Goal: Check status: Check status

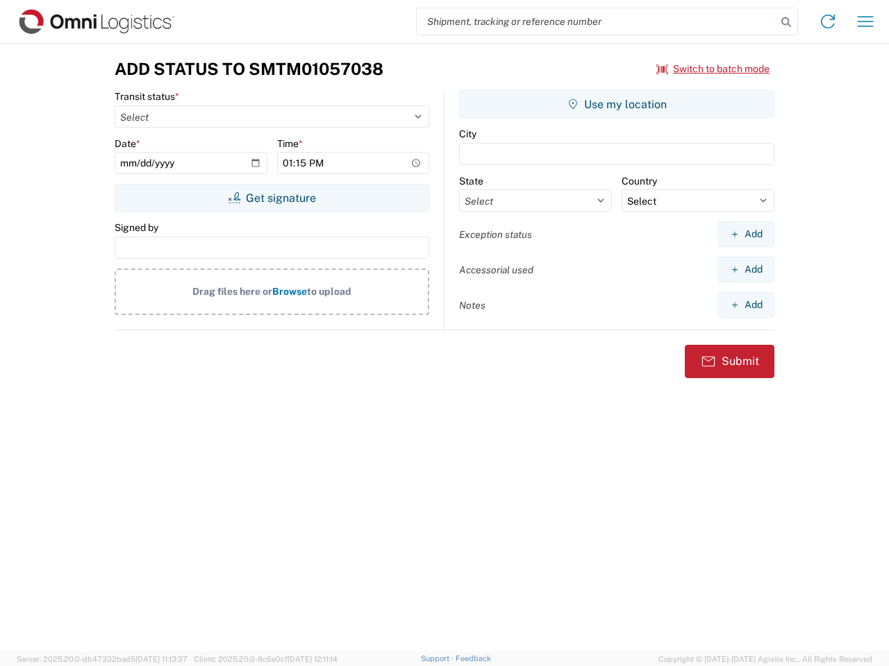
click at [596, 22] on input "search" at bounding box center [596, 21] width 360 height 26
click at [786, 22] on icon at bounding box center [785, 21] width 19 height 19
click at [827, 22] on icon at bounding box center [827, 21] width 22 height 22
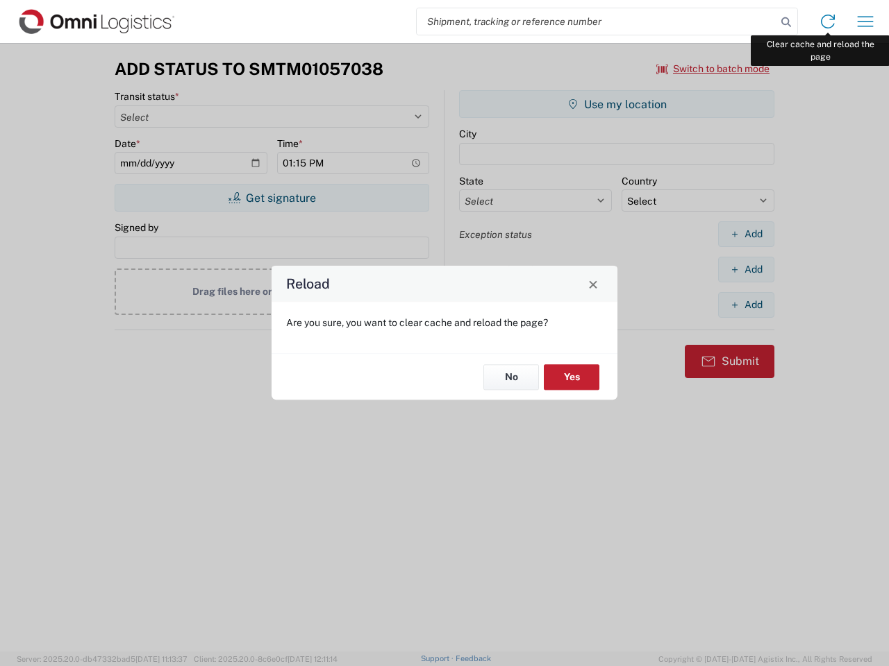
click at [865, 22] on div "Reload Are you sure, you want to clear cache and reload the page? No Yes" at bounding box center [444, 333] width 889 height 666
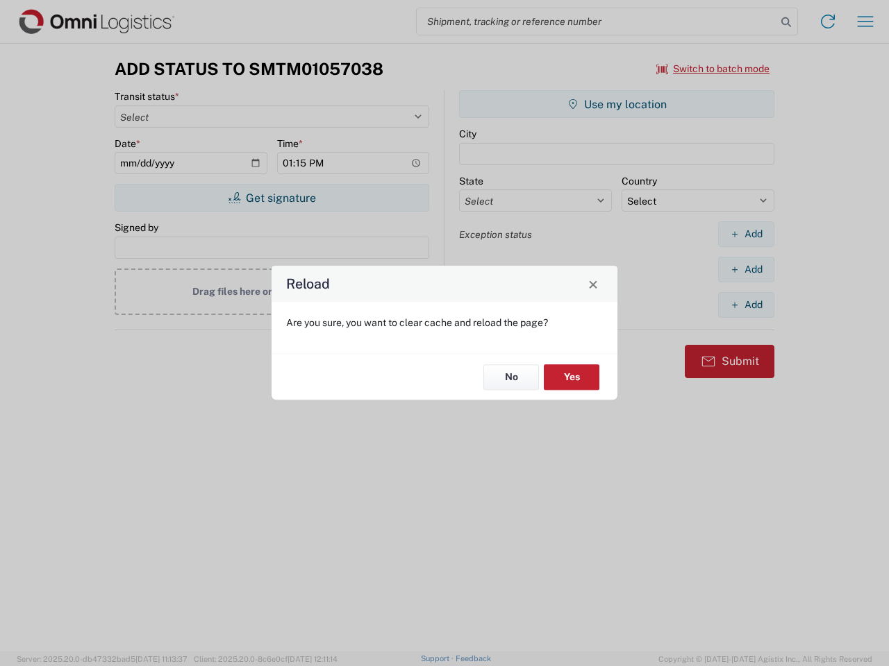
click at [713, 69] on div "Reload Are you sure, you want to clear cache and reload the page? No Yes" at bounding box center [444, 333] width 889 height 666
click at [271, 198] on div "Reload Are you sure, you want to clear cache and reload the page? No Yes" at bounding box center [444, 333] width 889 height 666
click at [616, 104] on div "Reload Are you sure, you want to clear cache and reload the page? No Yes" at bounding box center [444, 333] width 889 height 666
click at [746, 234] on div "Reload Are you sure, you want to clear cache and reload the page? No Yes" at bounding box center [444, 333] width 889 height 666
click at [746, 269] on div "Reload Are you sure, you want to clear cache and reload the page? No Yes" at bounding box center [444, 333] width 889 height 666
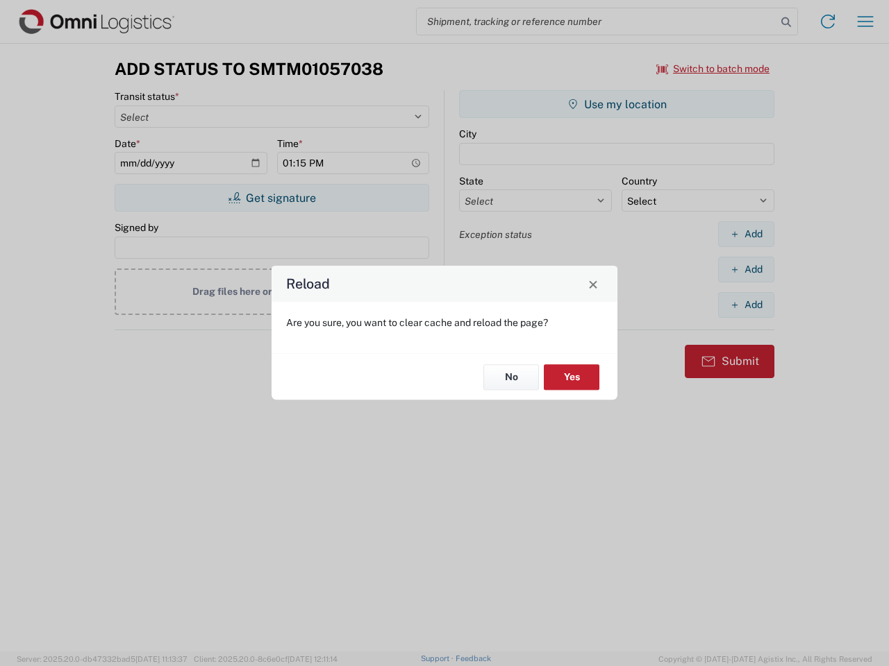
click at [746, 305] on div "Reload Are you sure, you want to clear cache and reload the page? No Yes" at bounding box center [444, 333] width 889 height 666
